Goal: Task Accomplishment & Management: Use online tool/utility

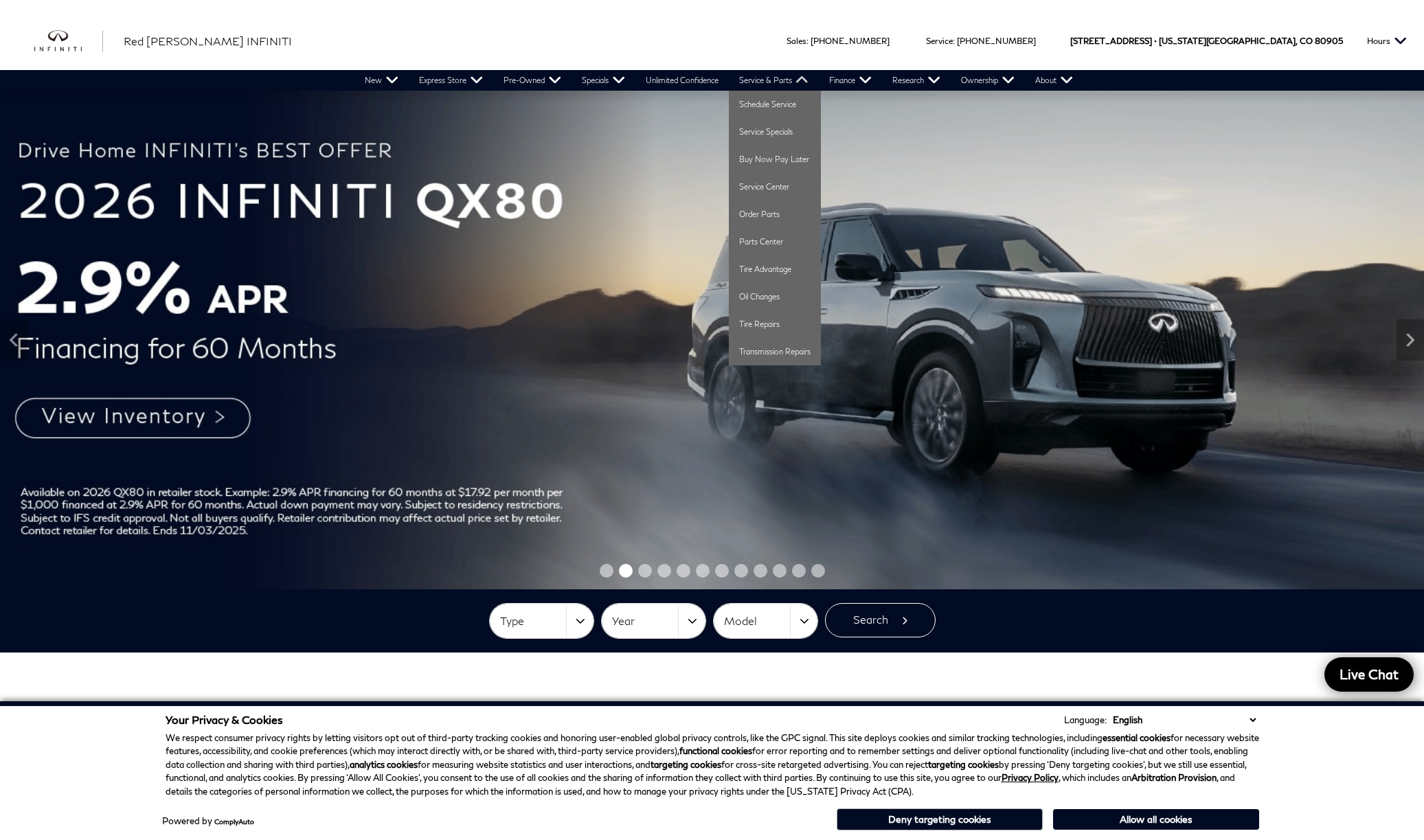
click at [760, 79] on link "Service & Parts" at bounding box center [774, 80] width 90 height 21
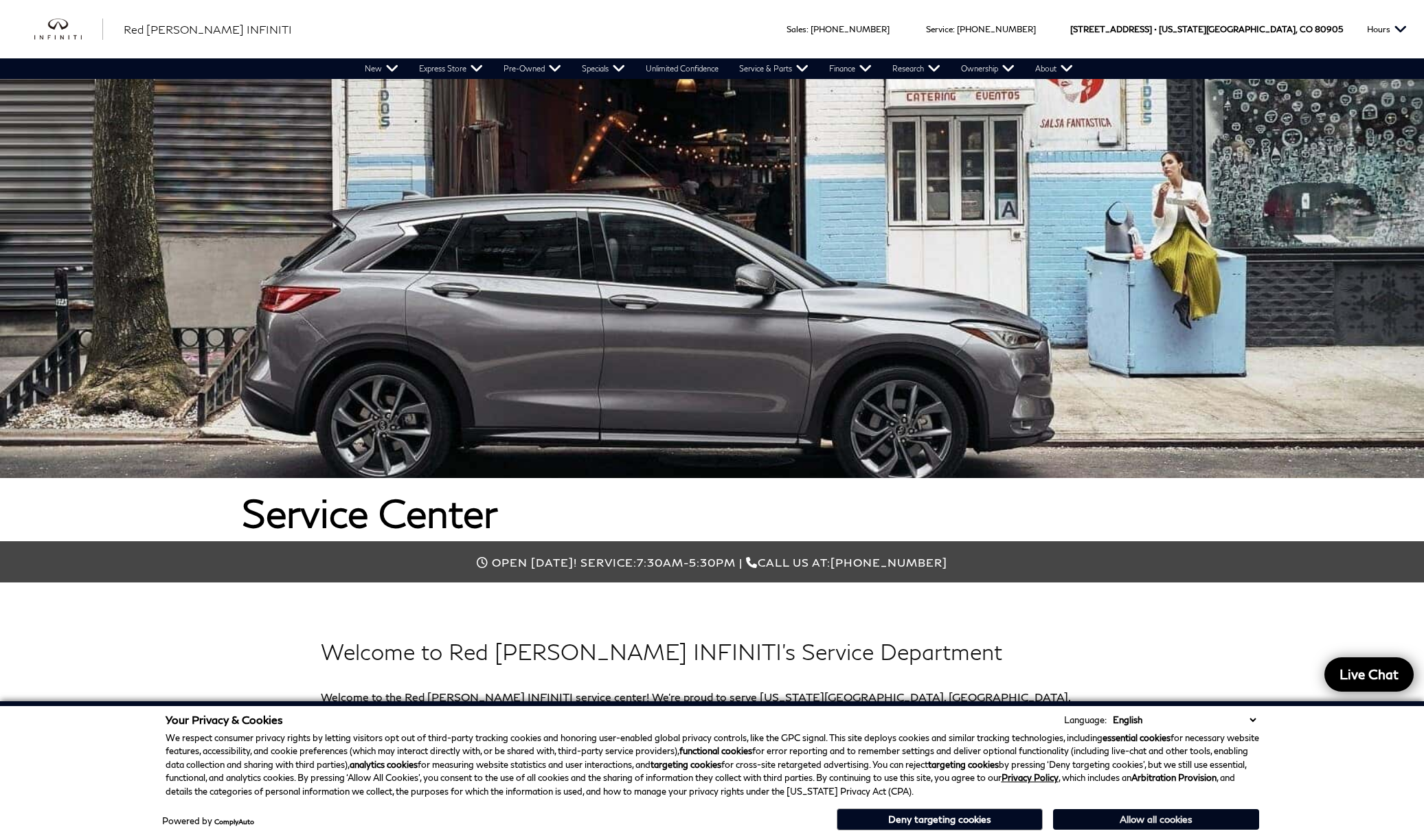
click at [1144, 821] on button "Allow all cookies" at bounding box center [1157, 819] width 206 height 21
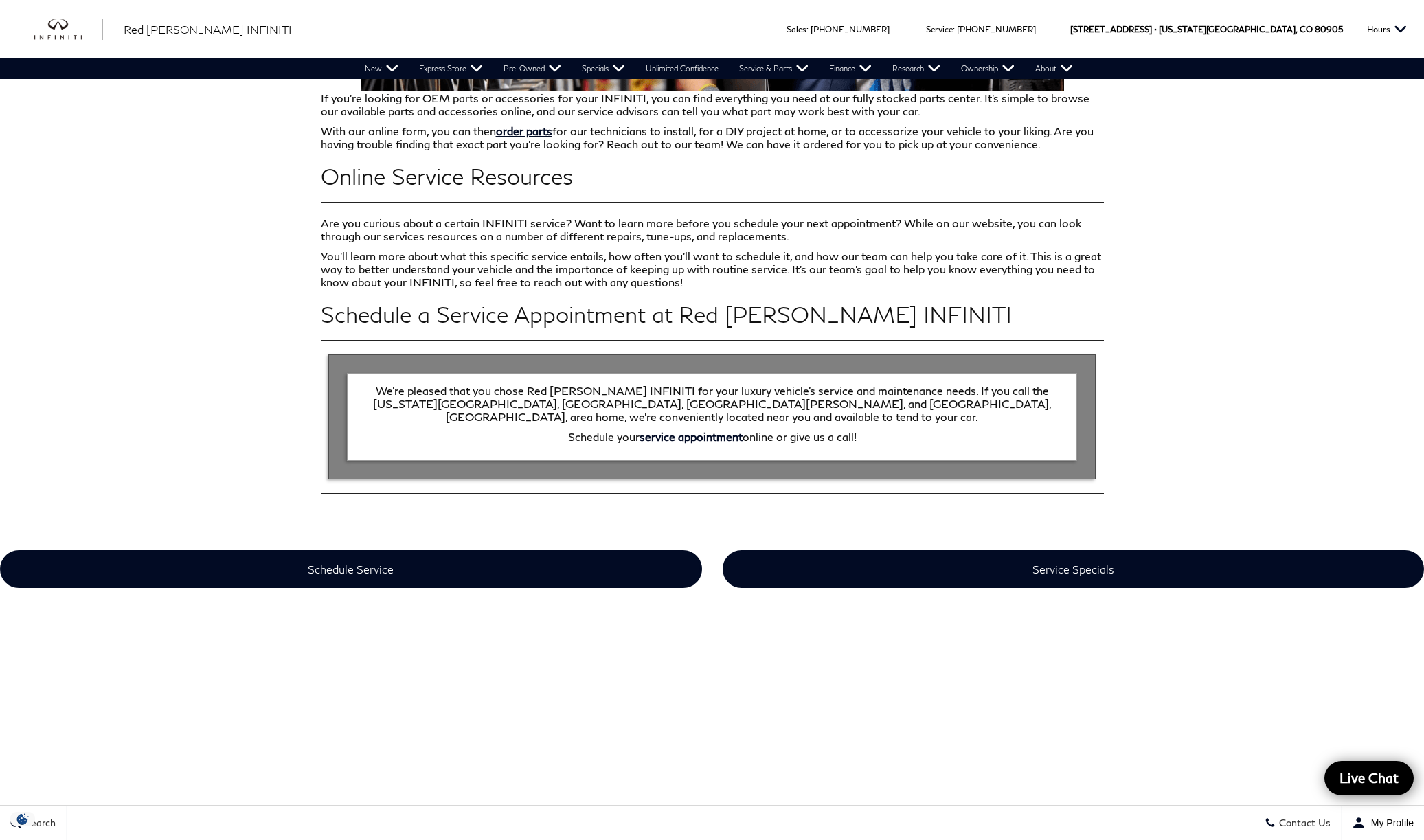
scroll to position [2260, 0]
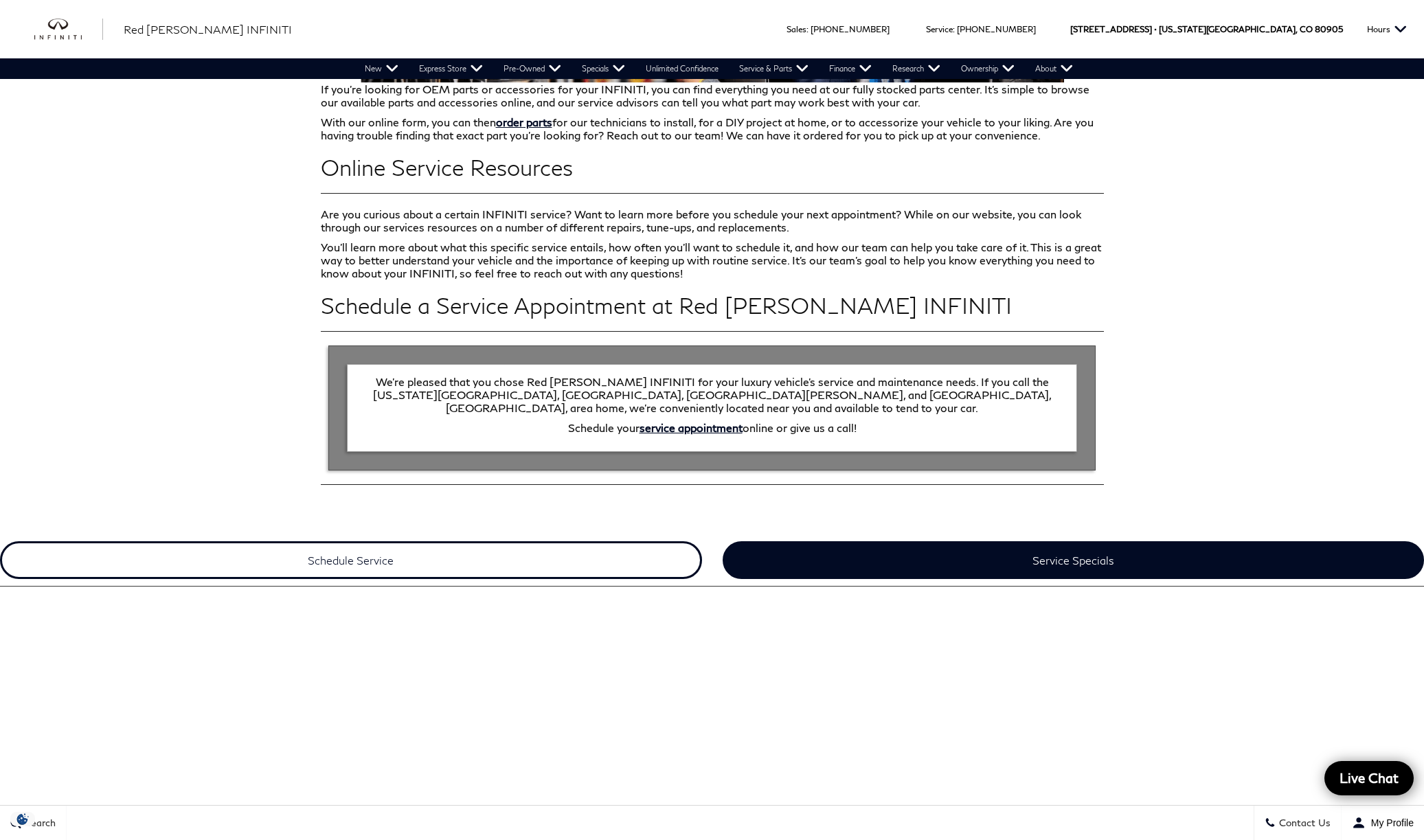
click at [354, 541] on link "Schedule Service" at bounding box center [351, 560] width 702 height 38
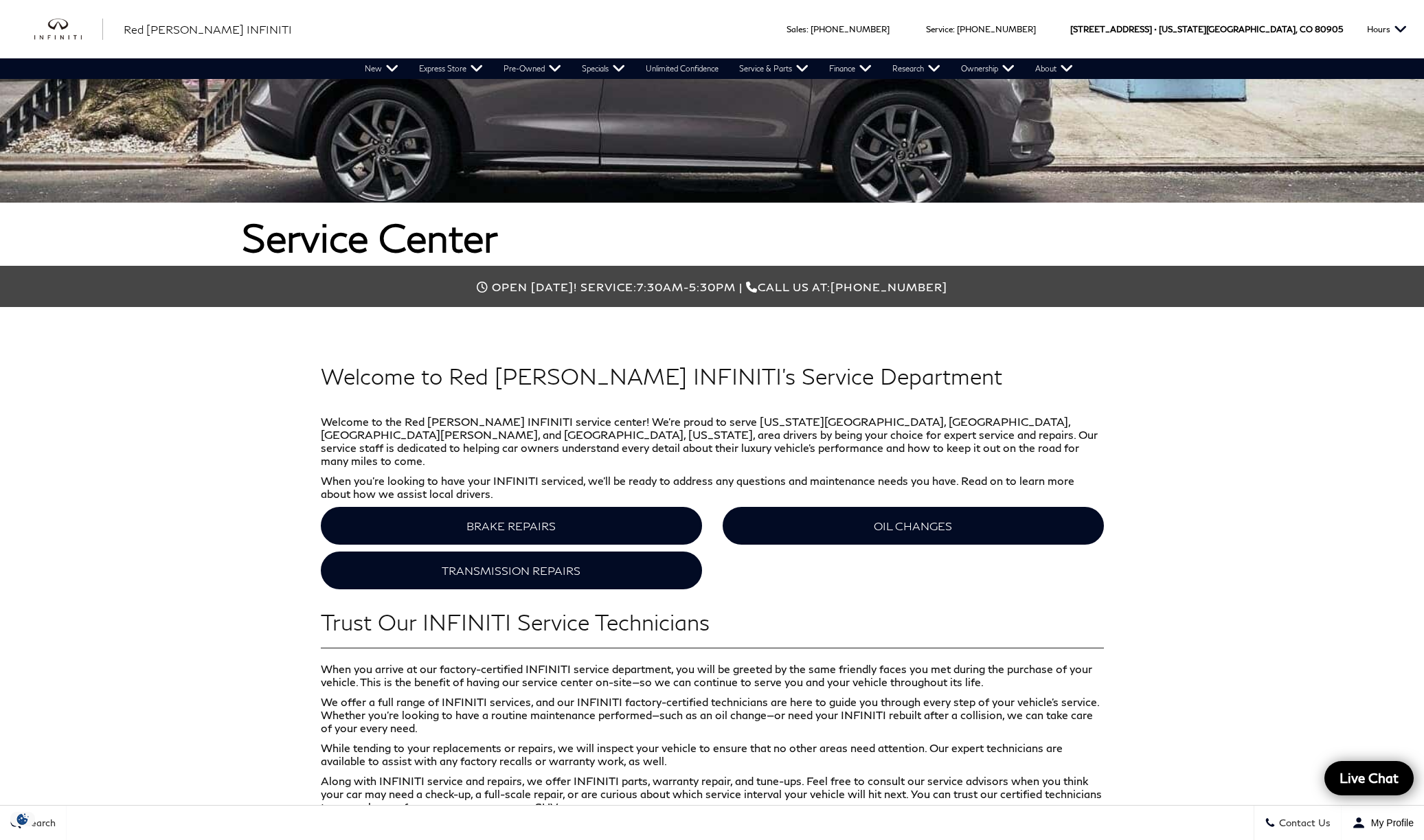
scroll to position [249, 0]
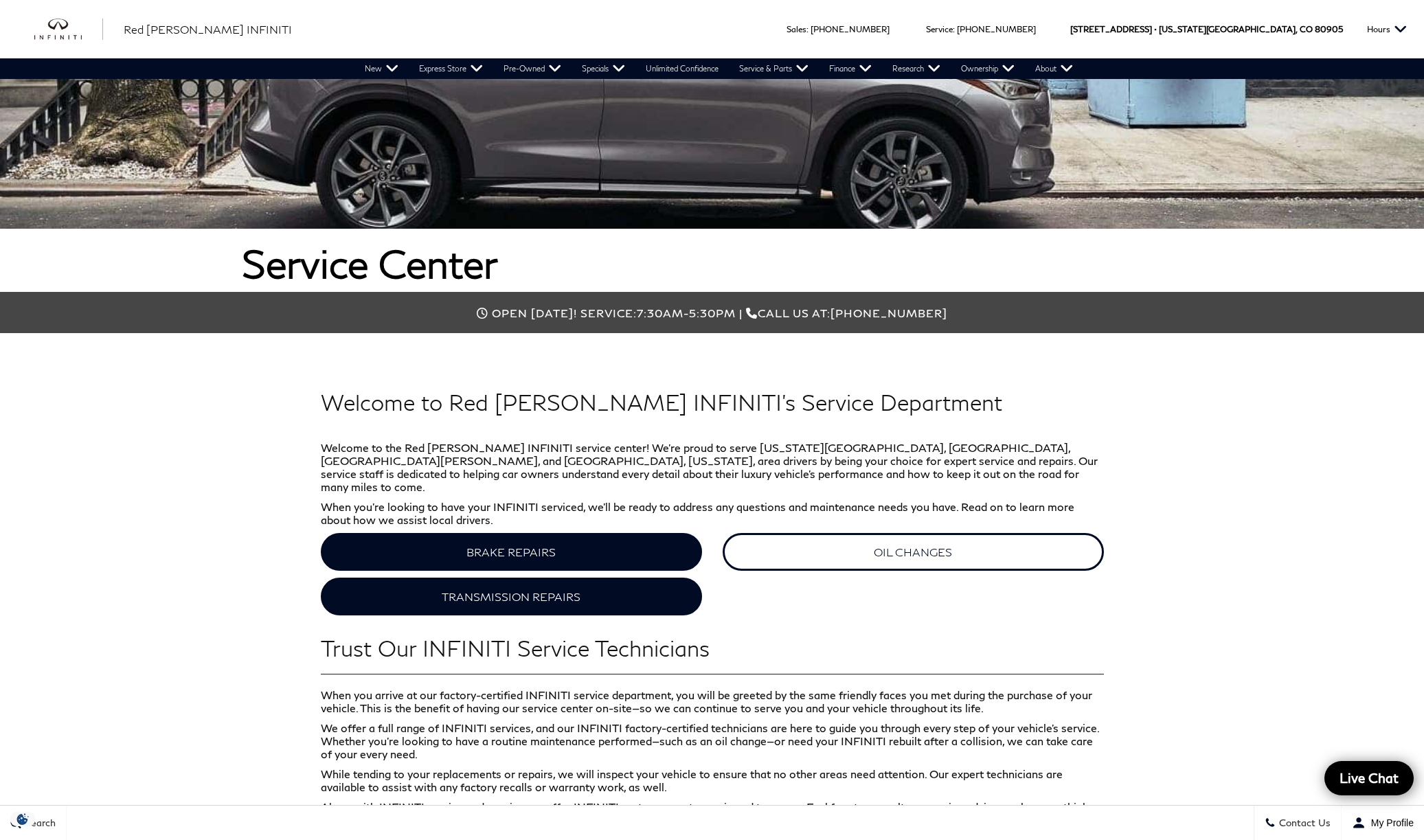
click at [895, 537] on link "OIL CHANGES" at bounding box center [913, 552] width 381 height 38
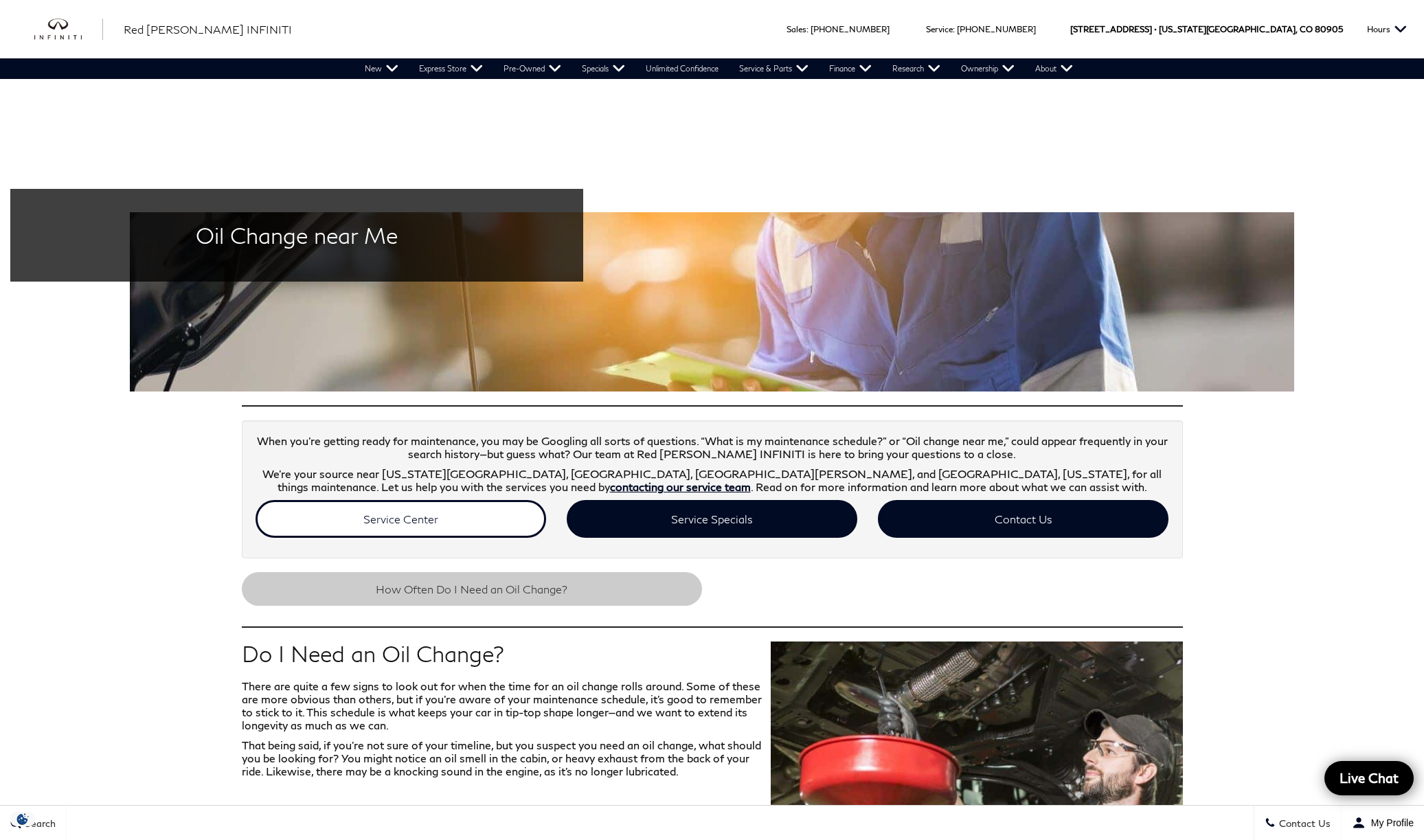
click at [408, 520] on link "Service Center" at bounding box center [401, 518] width 291 height 38
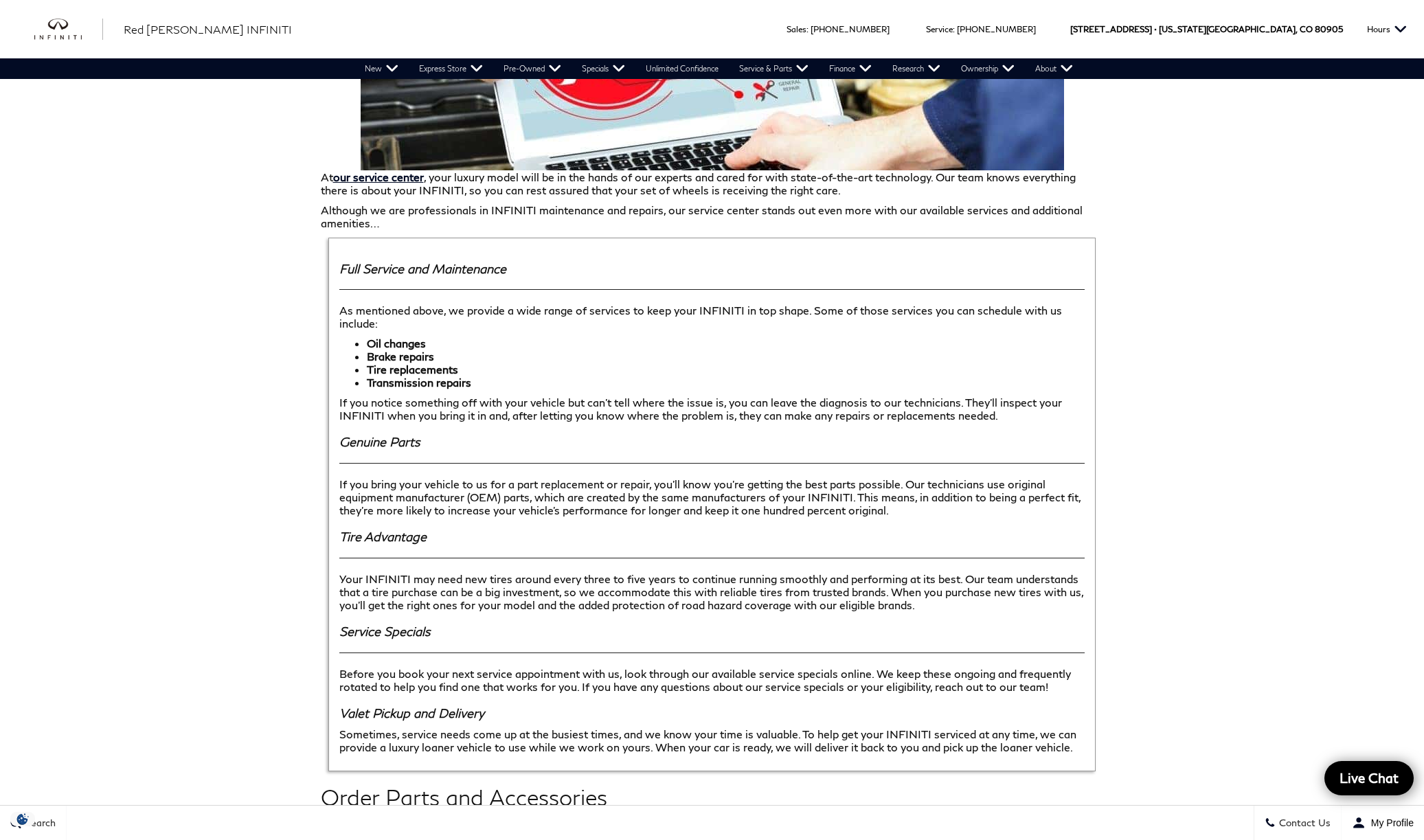
scroll to position [1302, 0]
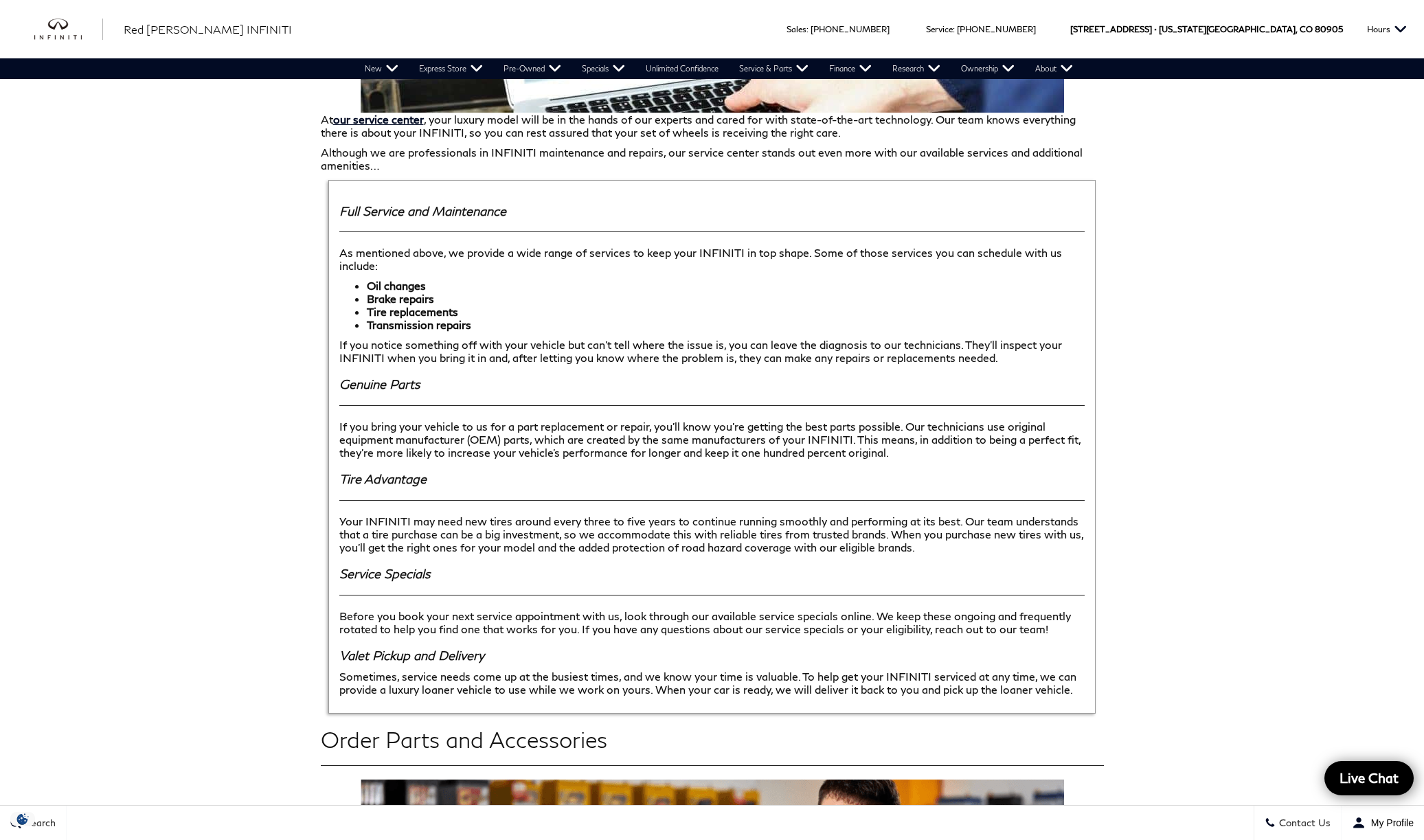
click at [1287, 823] on span "Contact Us" at bounding box center [1303, 823] width 55 height 12
